Goal: Transaction & Acquisition: Purchase product/service

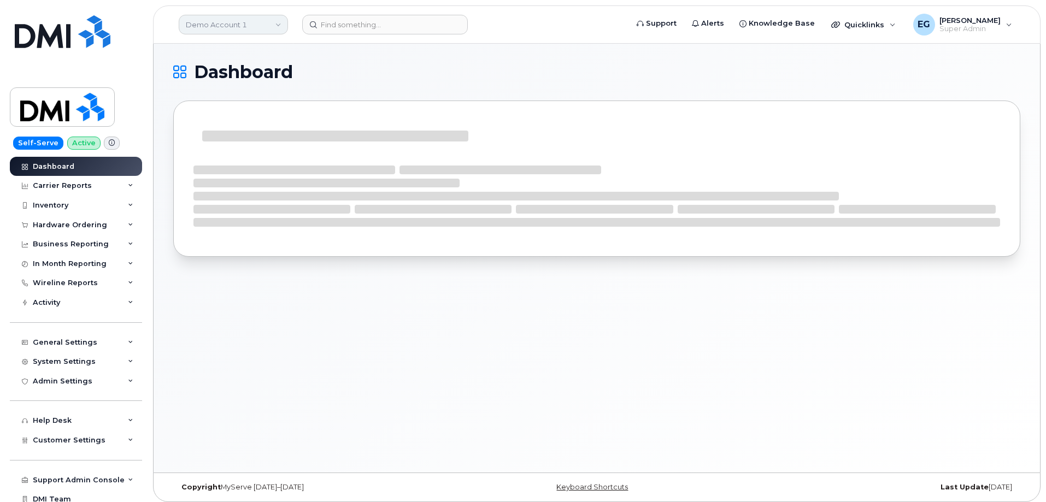
click at [252, 23] on link "Demo Account 1" at bounding box center [233, 25] width 109 height 20
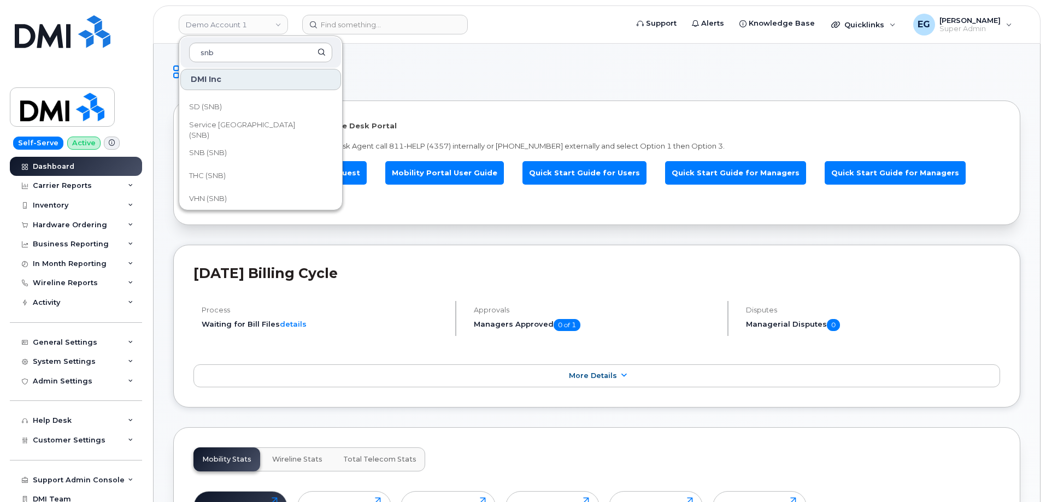
scroll to position [524, 0]
type input "snb"
click at [265, 126] on span "Service [GEOGRAPHIC_DATA] (SNB)" at bounding box center [252, 130] width 126 height 21
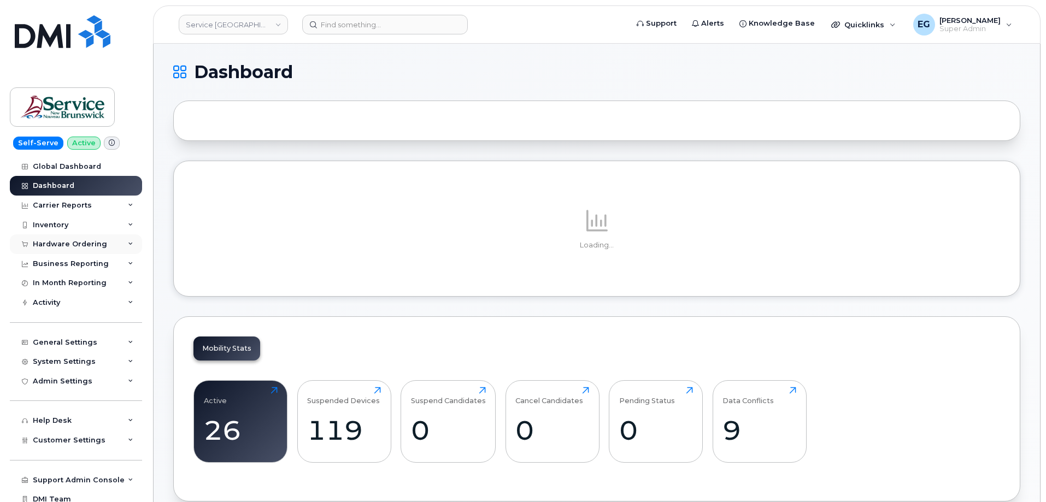
click at [102, 249] on div "Hardware Ordering" at bounding box center [76, 244] width 132 height 20
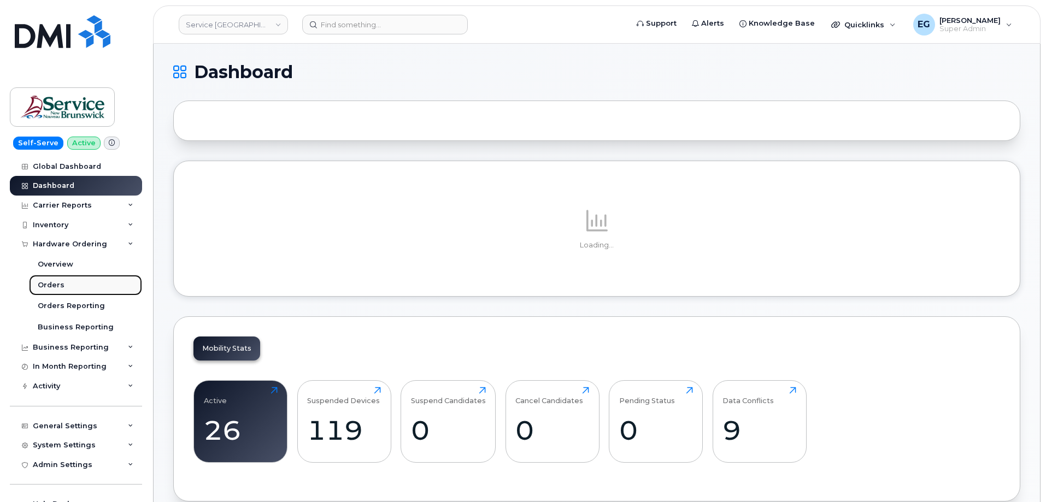
click at [50, 284] on div "Orders" at bounding box center [51, 285] width 27 height 10
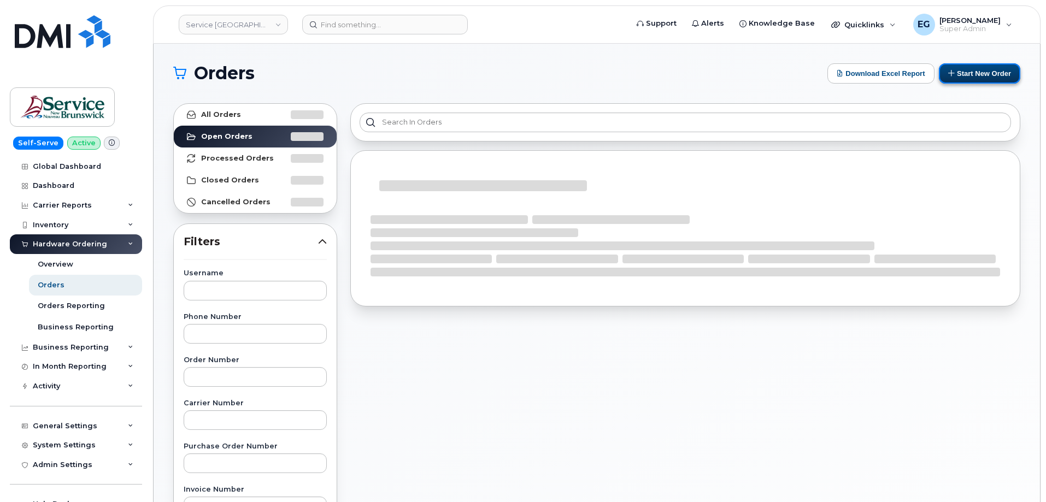
click at [969, 75] on button "Start New Order" at bounding box center [978, 73] width 81 height 20
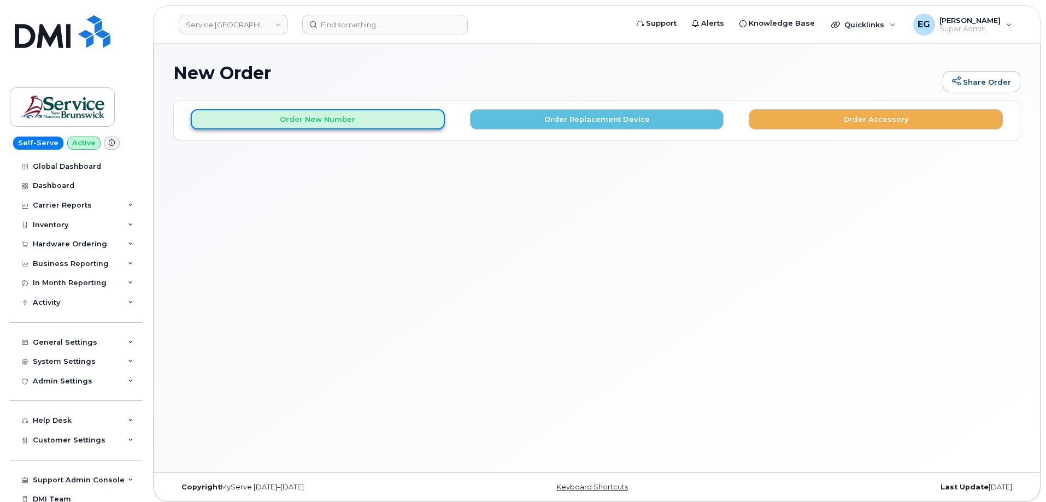
click at [322, 122] on button "Order New Number" at bounding box center [318, 119] width 254 height 20
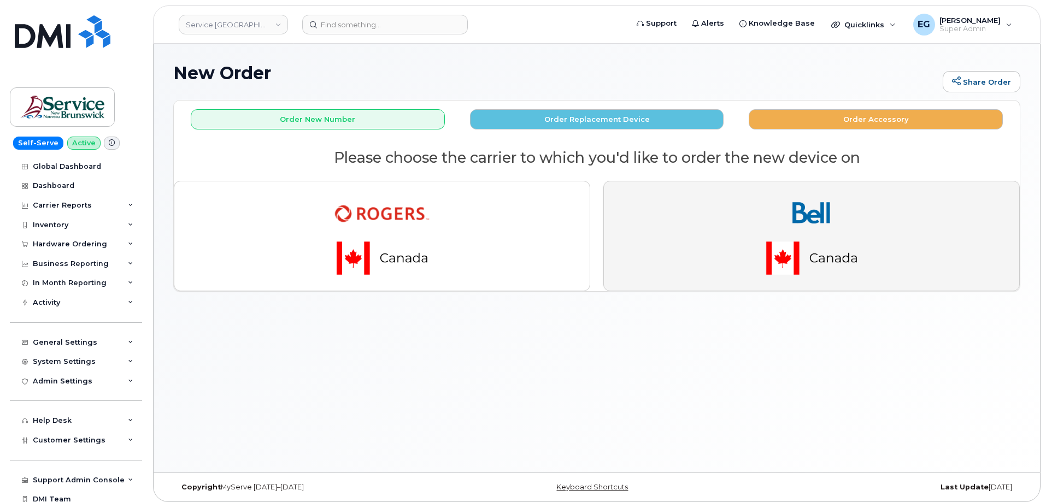
click at [719, 241] on button "button" at bounding box center [811, 236] width 416 height 110
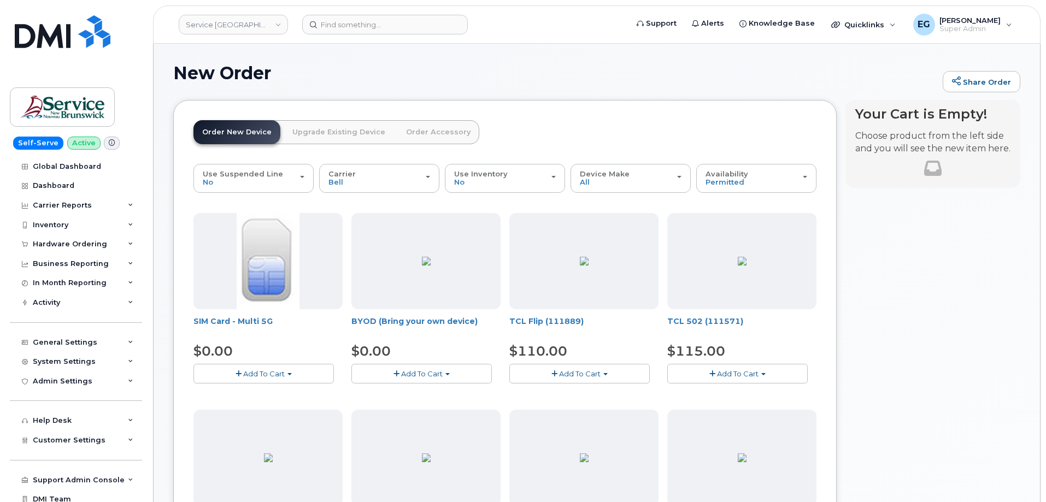
click at [702, 375] on button "Add To Cart" at bounding box center [737, 373] width 140 height 19
click at [767, 404] on link "$115.00 - 30-day activation (32GB model)" at bounding box center [756, 407] width 173 height 14
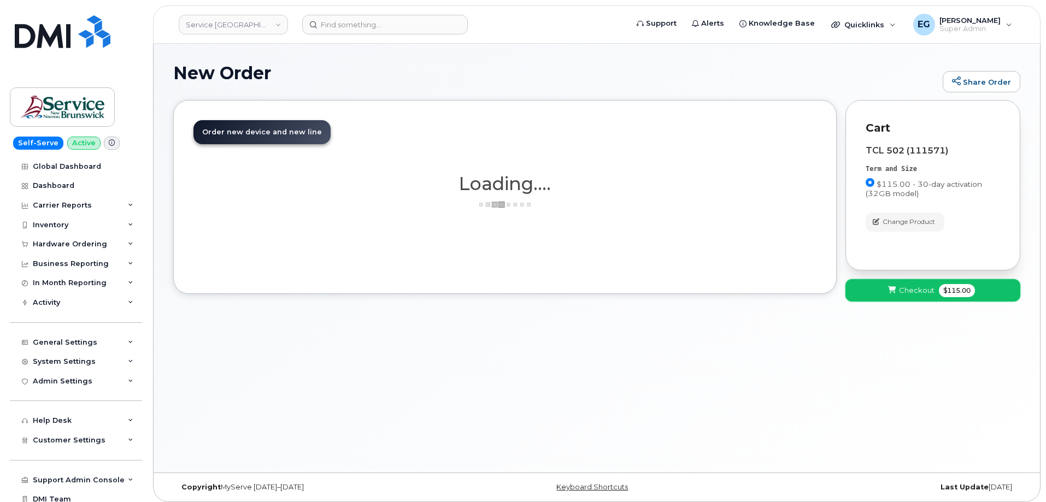
click at [905, 289] on span "Checkout" at bounding box center [917, 290] width 36 height 10
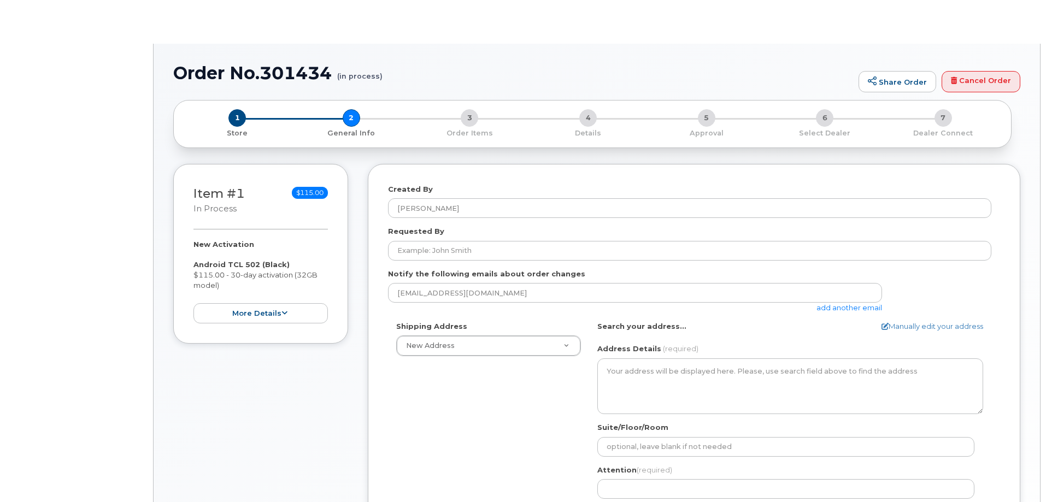
select select
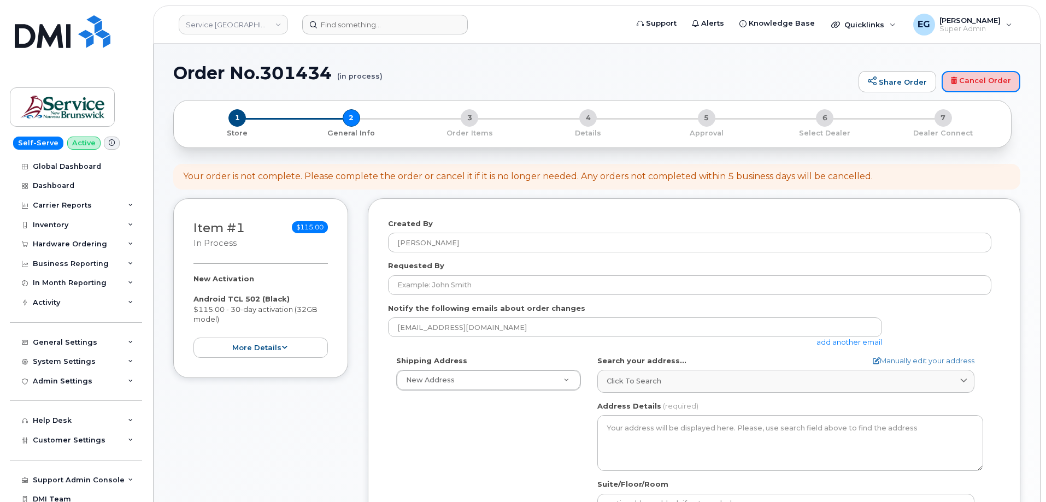
drag, startPoint x: 981, startPoint y: 75, endPoint x: 582, endPoint y: 29, distance: 401.3
click at [981, 75] on link "Cancel Order" at bounding box center [980, 82] width 79 height 22
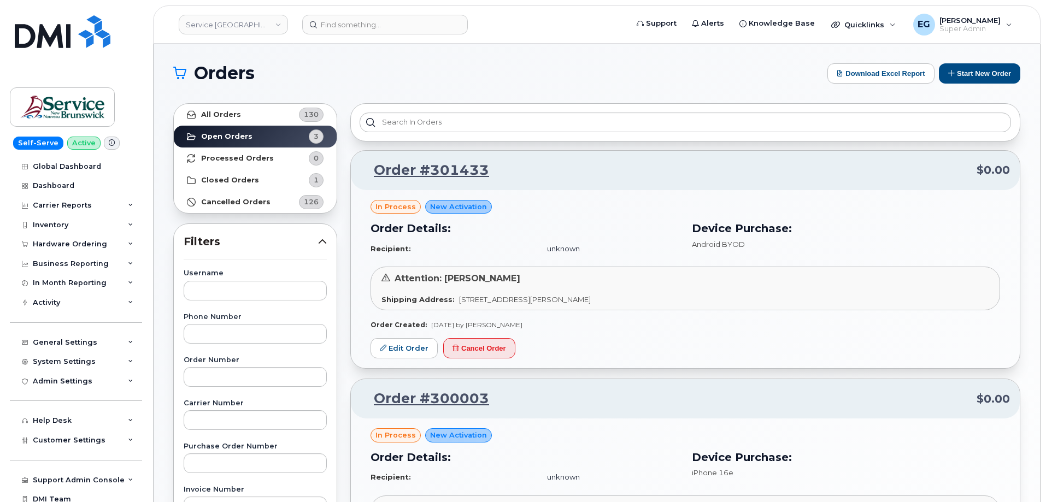
click at [386, 73] on h1 "Orders" at bounding box center [497, 72] width 648 height 17
